Goal: Navigation & Orientation: Find specific page/section

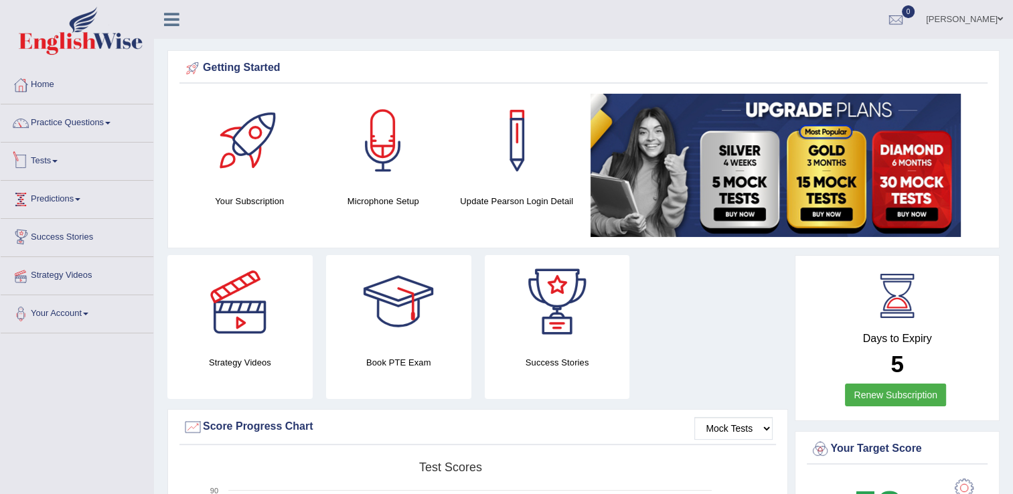
click at [58, 167] on link "Tests" at bounding box center [77, 159] width 153 height 33
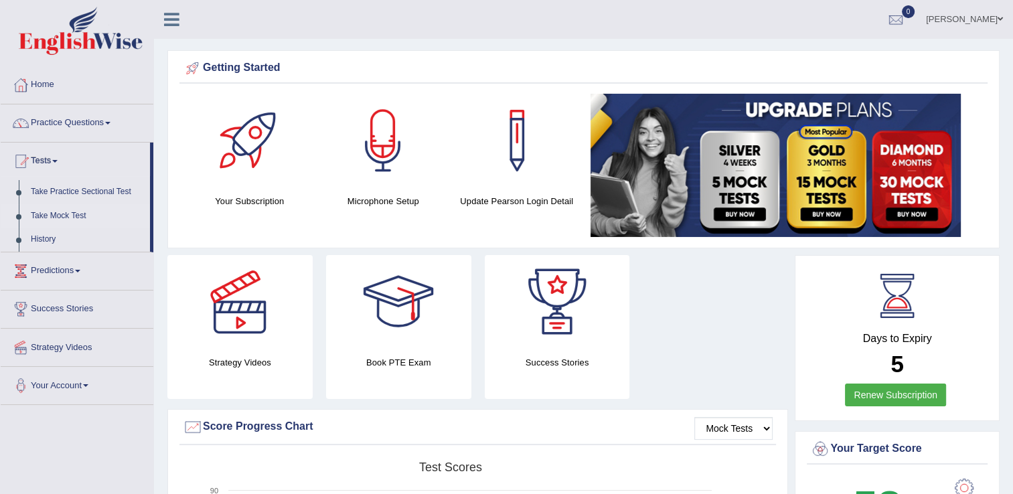
click at [62, 219] on link "Take Mock Test" at bounding box center [87, 216] width 125 height 24
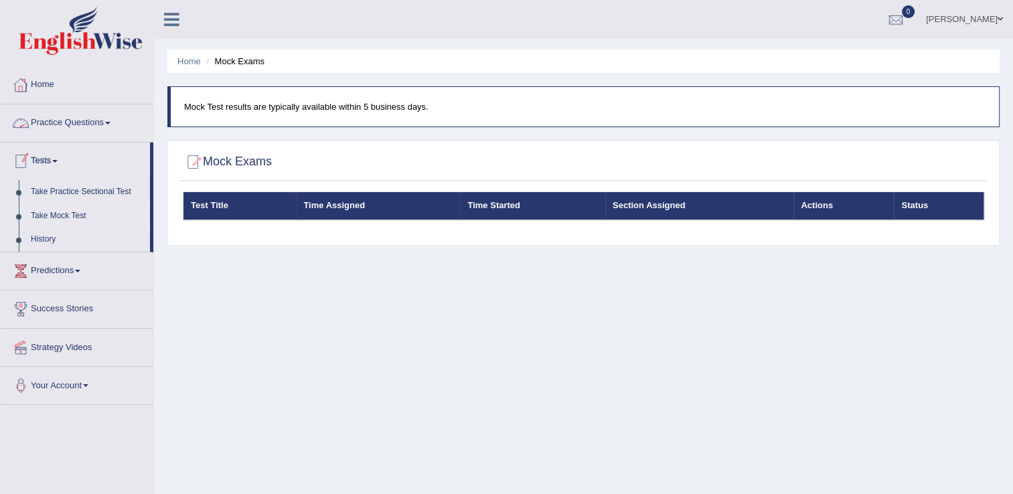
click at [164, 25] on icon at bounding box center [171, 19] width 15 height 17
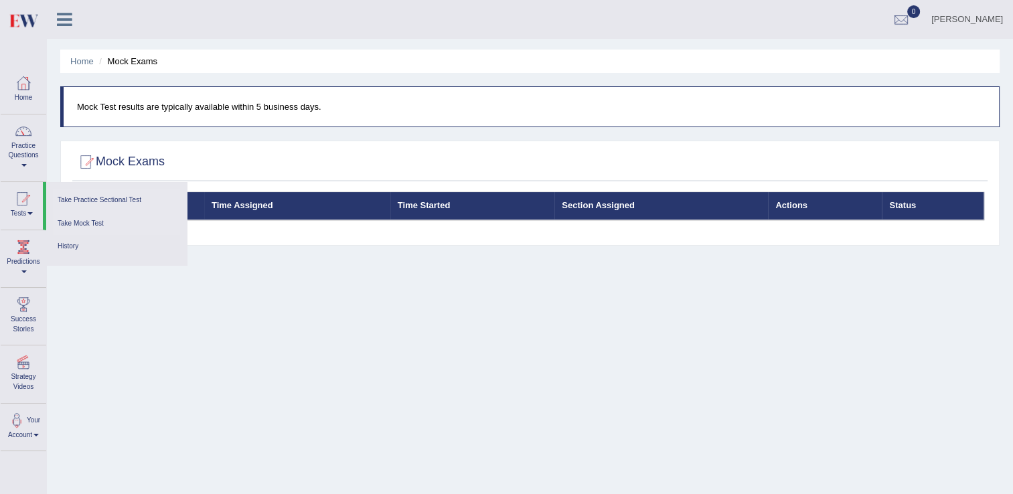
click at [116, 207] on link "Take Practice Sectional Test" at bounding box center [116, 200] width 127 height 23
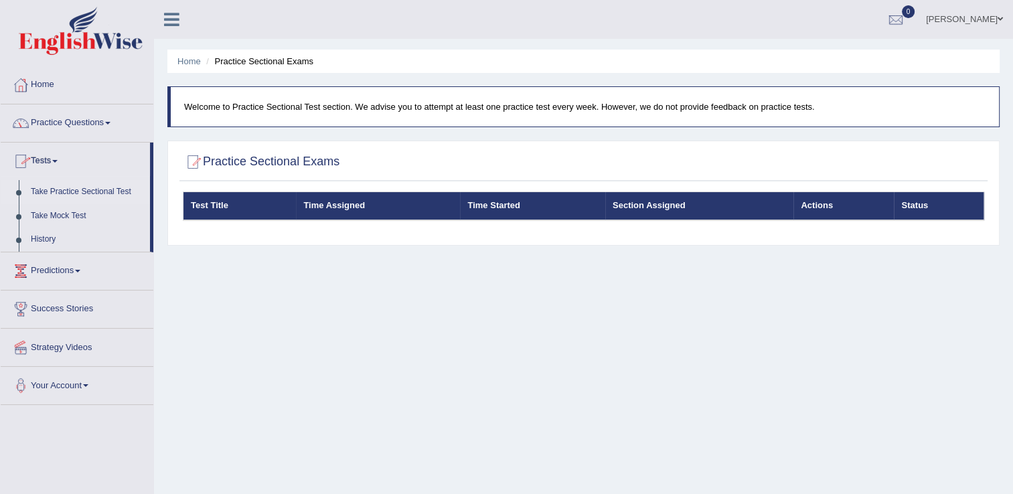
click at [166, 19] on icon at bounding box center [171, 19] width 15 height 17
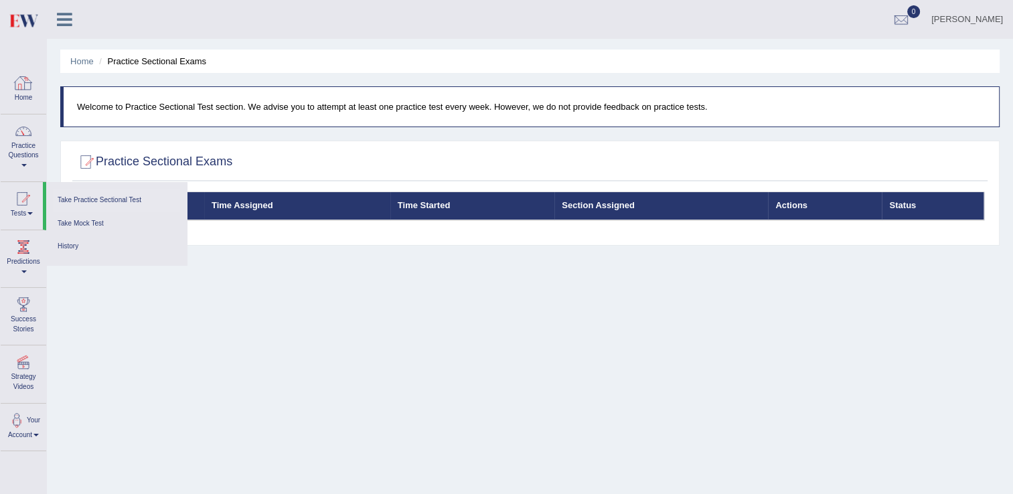
click at [27, 92] on div at bounding box center [23, 83] width 20 height 20
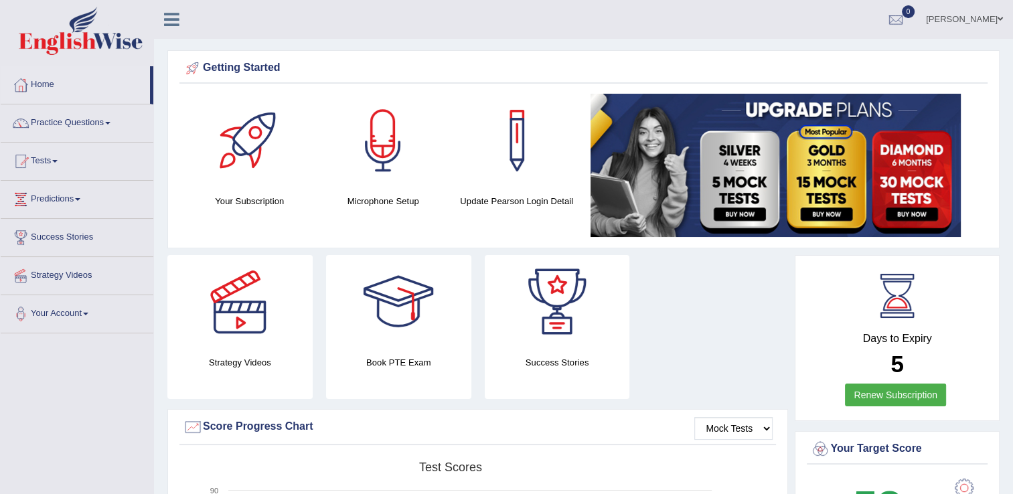
click at [1000, 17] on span at bounding box center [999, 19] width 5 height 9
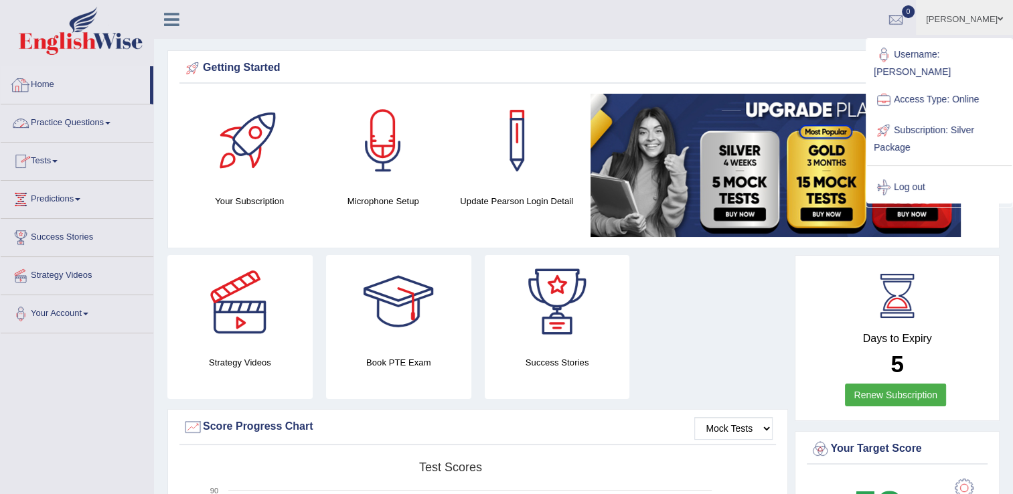
click at [34, 78] on link "Home" at bounding box center [75, 82] width 149 height 33
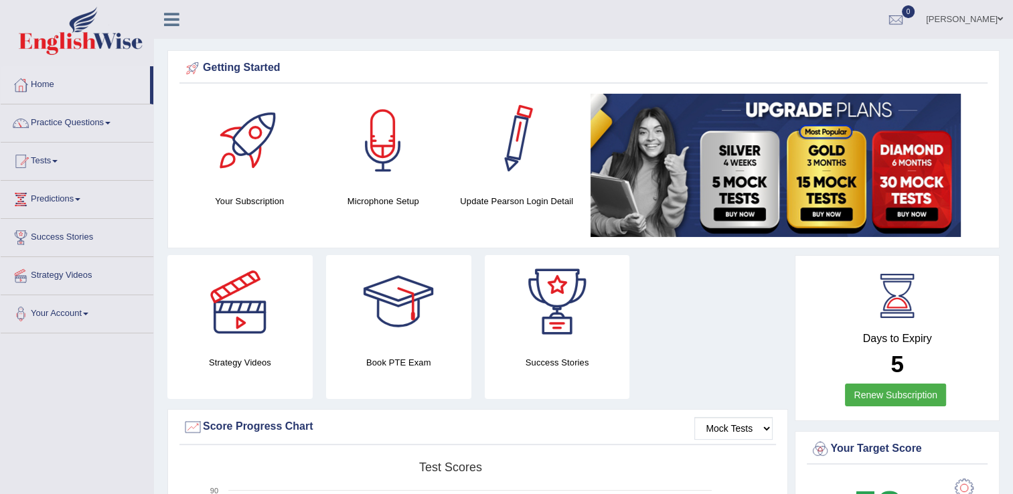
click at [519, 169] on div at bounding box center [517, 141] width 94 height 94
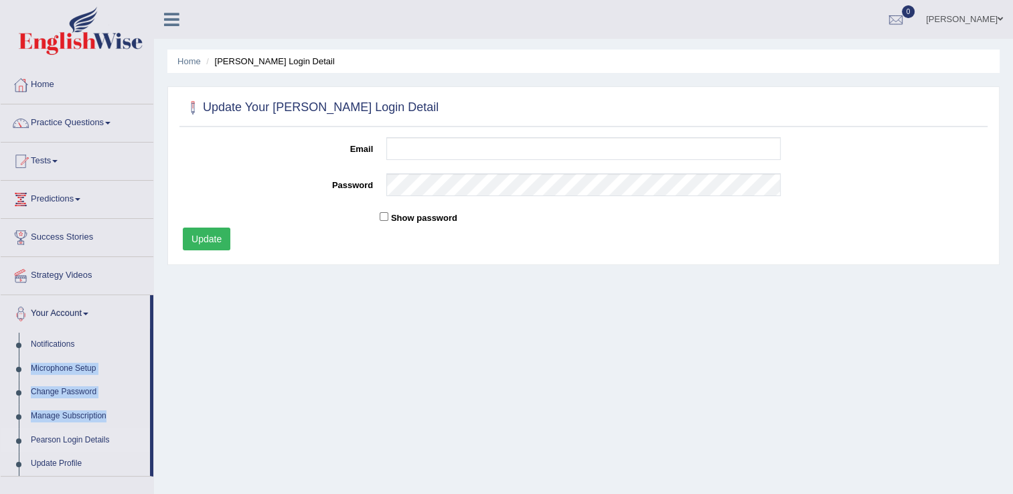
drag, startPoint x: 152, startPoint y: 414, endPoint x: 153, endPoint y: 355, distance: 58.2
click at [153, 355] on div "Home Practice Questions Speaking Practice Read Aloud Repeat Sentence Describe I…" at bounding box center [77, 271] width 173 height 410
drag, startPoint x: 153, startPoint y: 355, endPoint x: 108, endPoint y: 266, distance: 99.7
click at [108, 266] on link "Strategy Videos" at bounding box center [77, 273] width 153 height 33
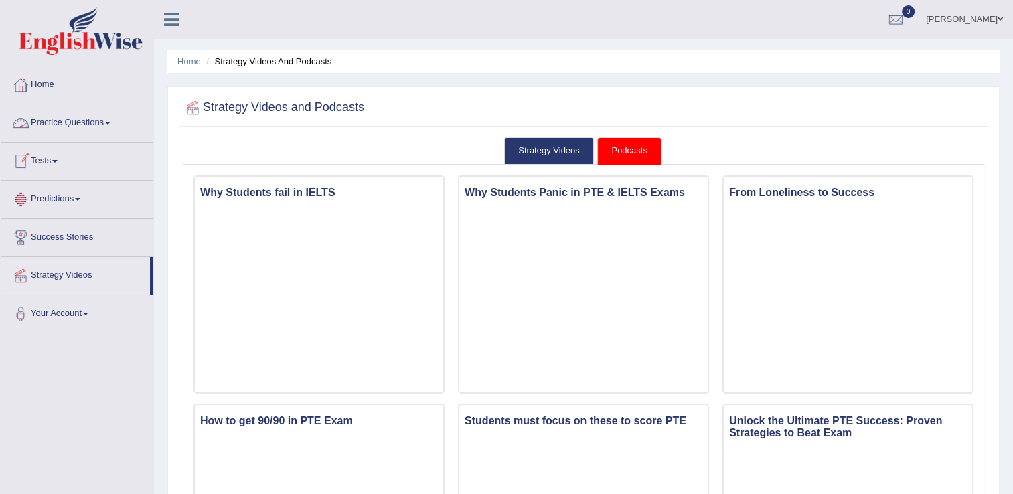
click at [175, 23] on icon at bounding box center [171, 19] width 15 height 17
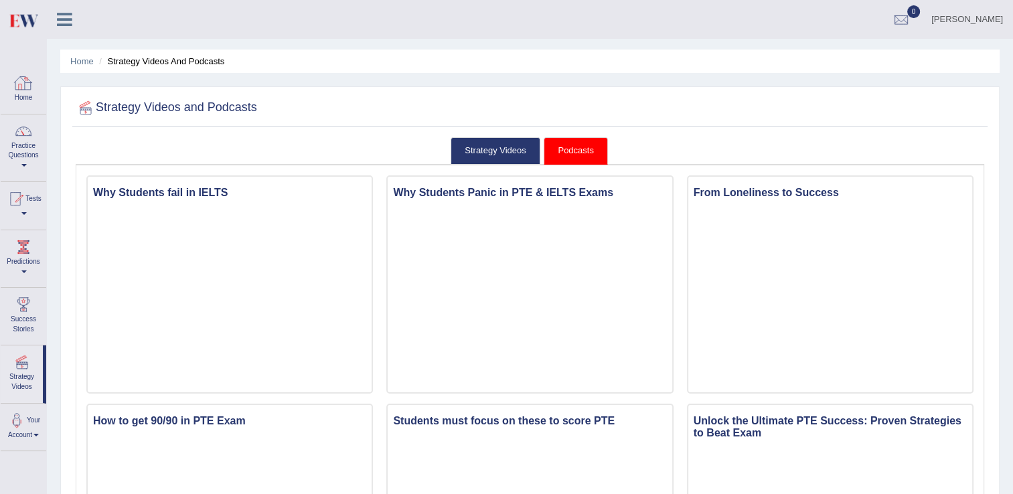
click at [25, 88] on div at bounding box center [23, 83] width 20 height 20
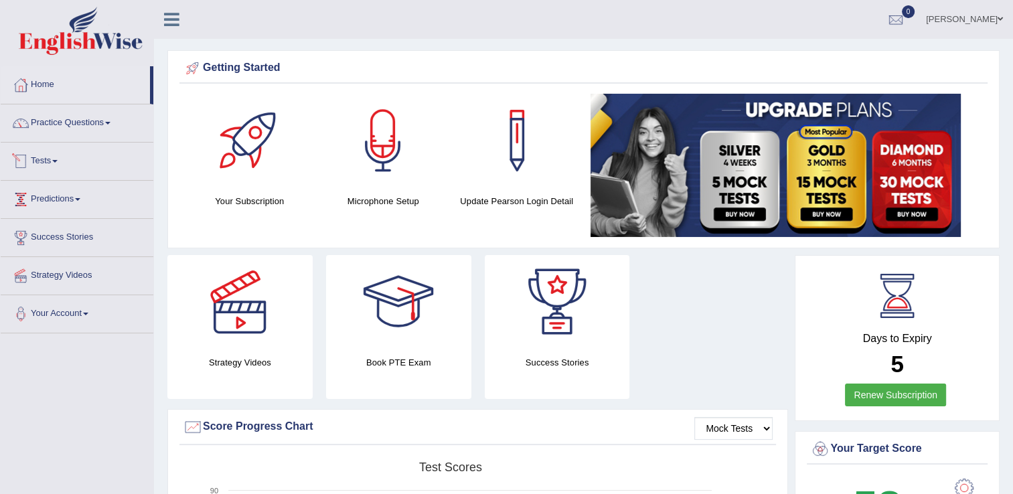
click at [63, 160] on link "Tests" at bounding box center [77, 159] width 153 height 33
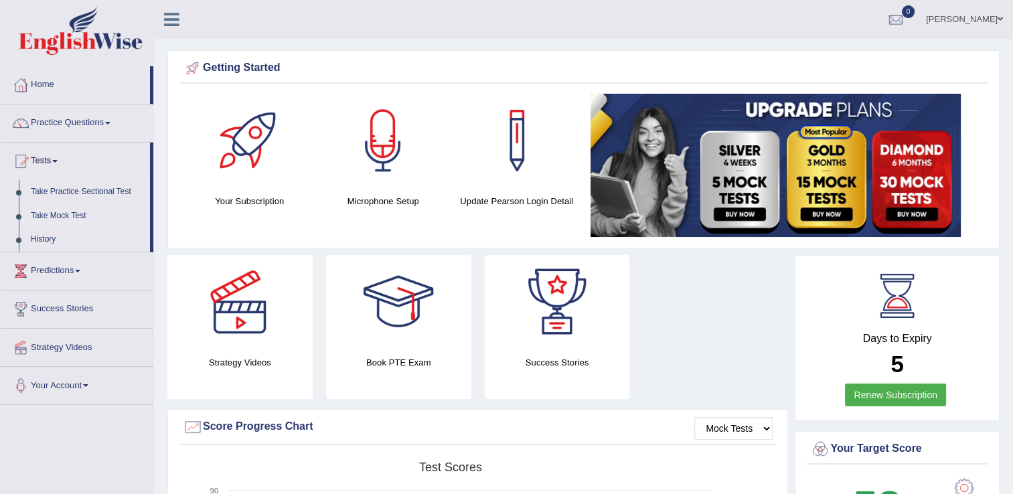
click at [68, 212] on link "Take Mock Test" at bounding box center [87, 216] width 125 height 24
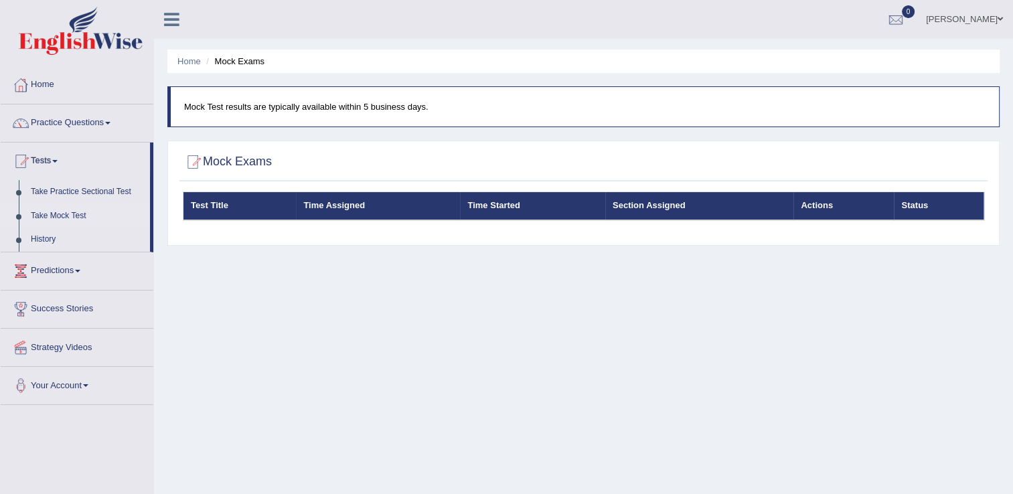
click at [17, 84] on div at bounding box center [21, 85] width 20 height 20
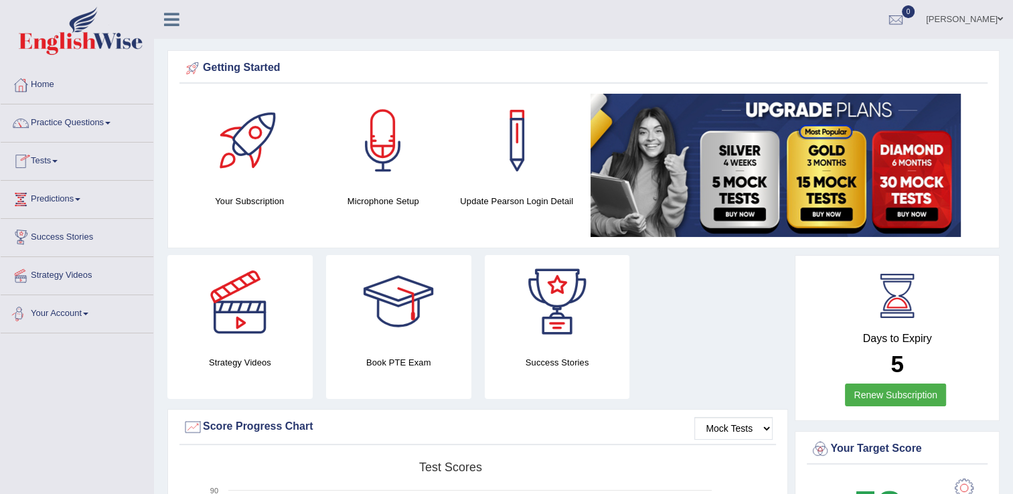
click at [78, 317] on link "Your Account" at bounding box center [77, 311] width 153 height 33
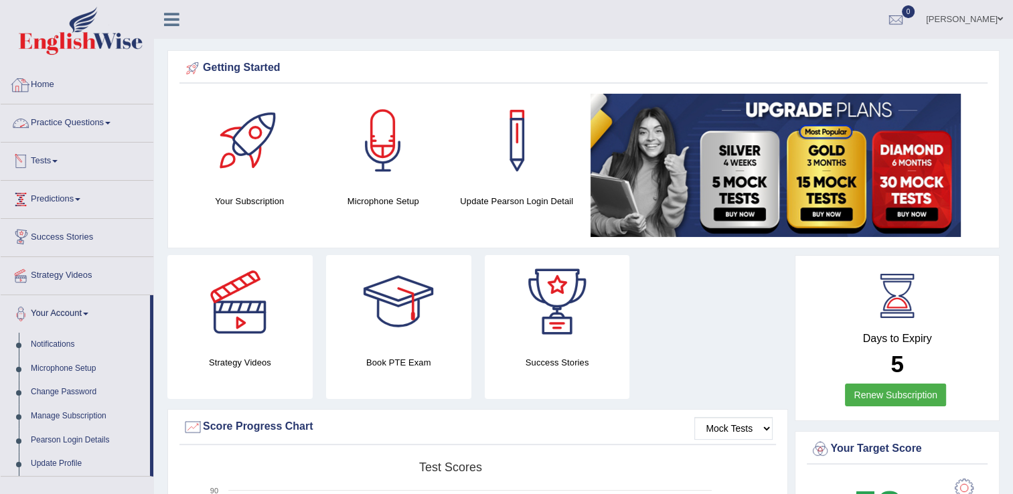
click at [44, 81] on link "Home" at bounding box center [77, 82] width 153 height 33
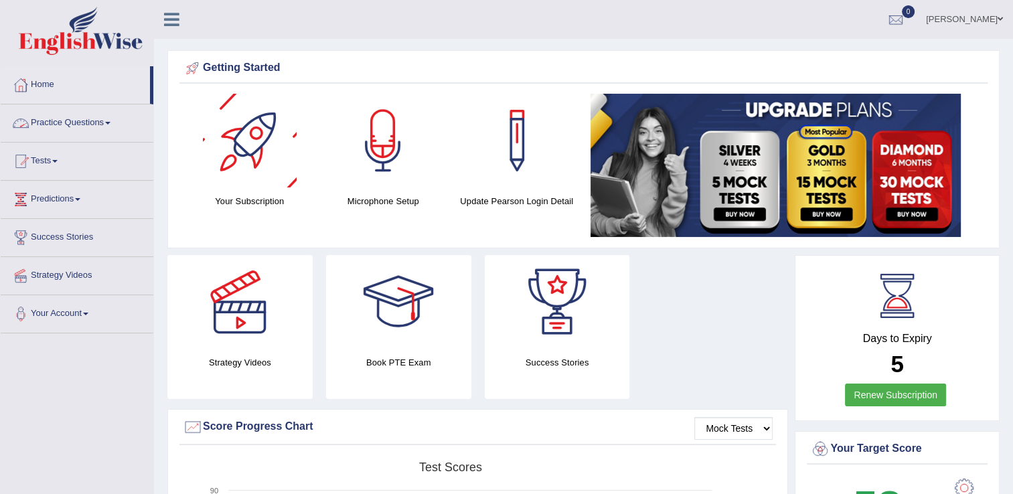
click at [230, 151] on div at bounding box center [250, 141] width 94 height 94
